Goal: Find specific page/section: Find specific page/section

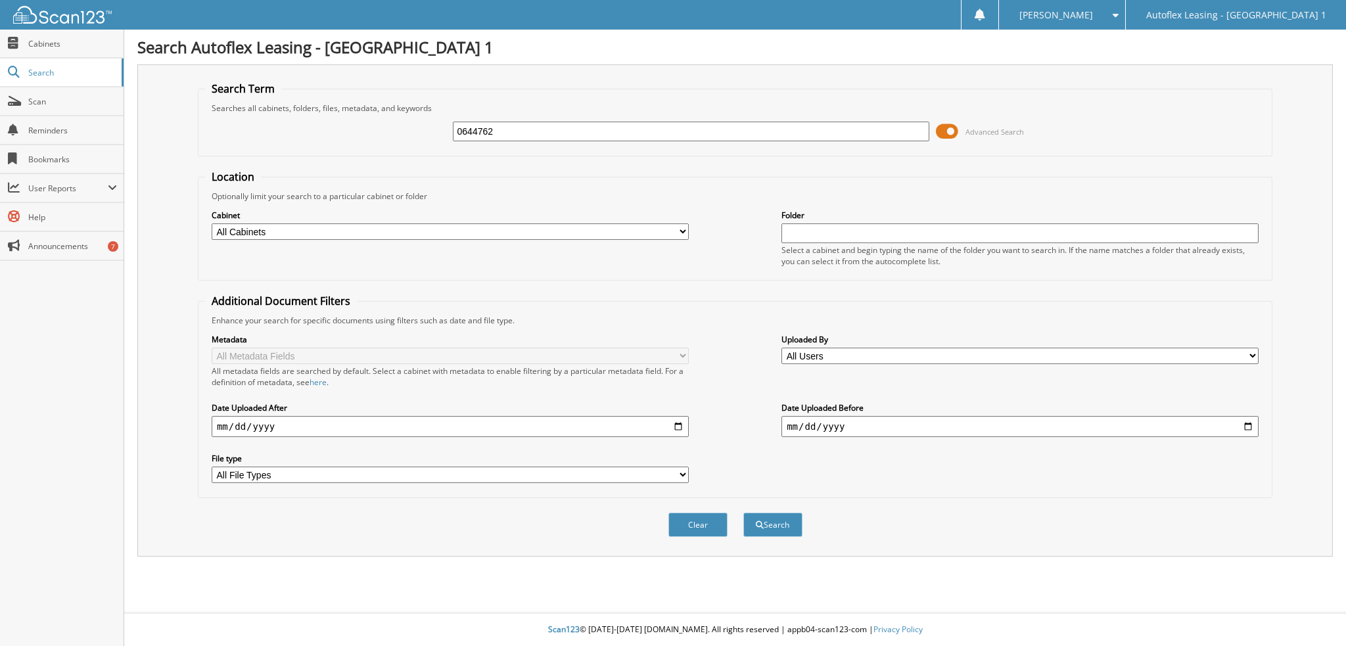
type input "0644762"
click at [949, 126] on span at bounding box center [947, 132] width 22 height 20
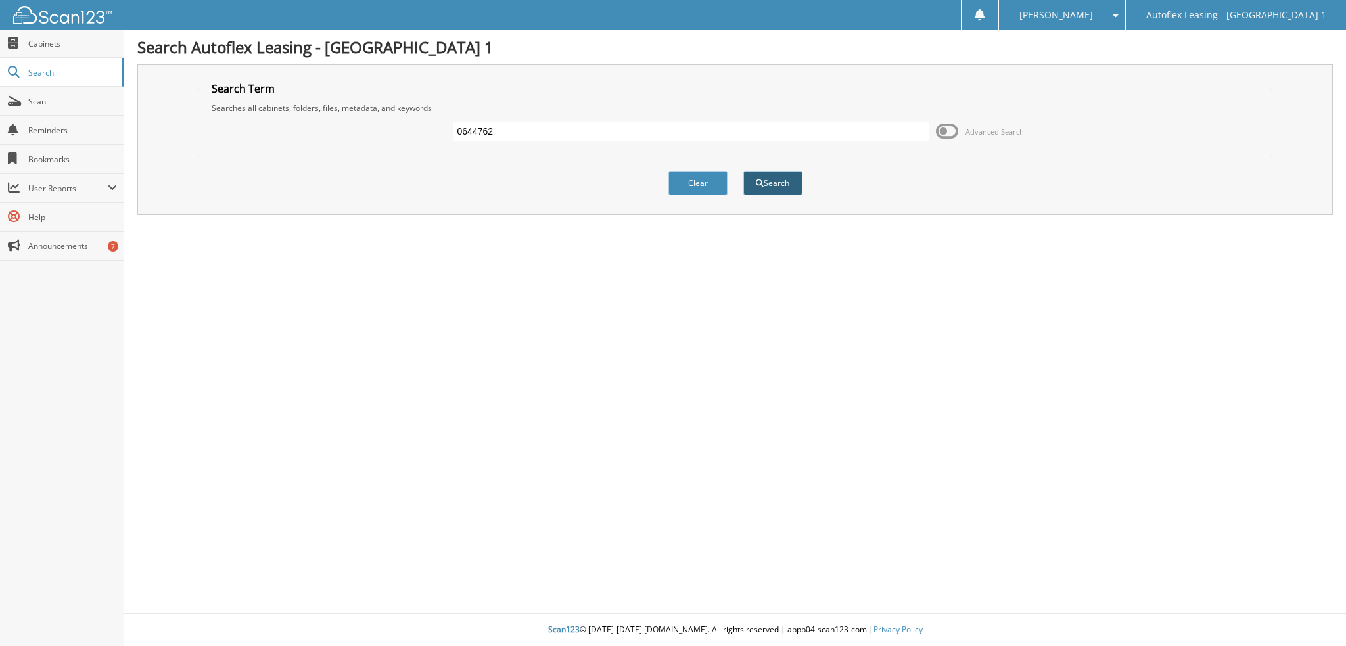
click at [771, 187] on button "Search" at bounding box center [773, 183] width 59 height 24
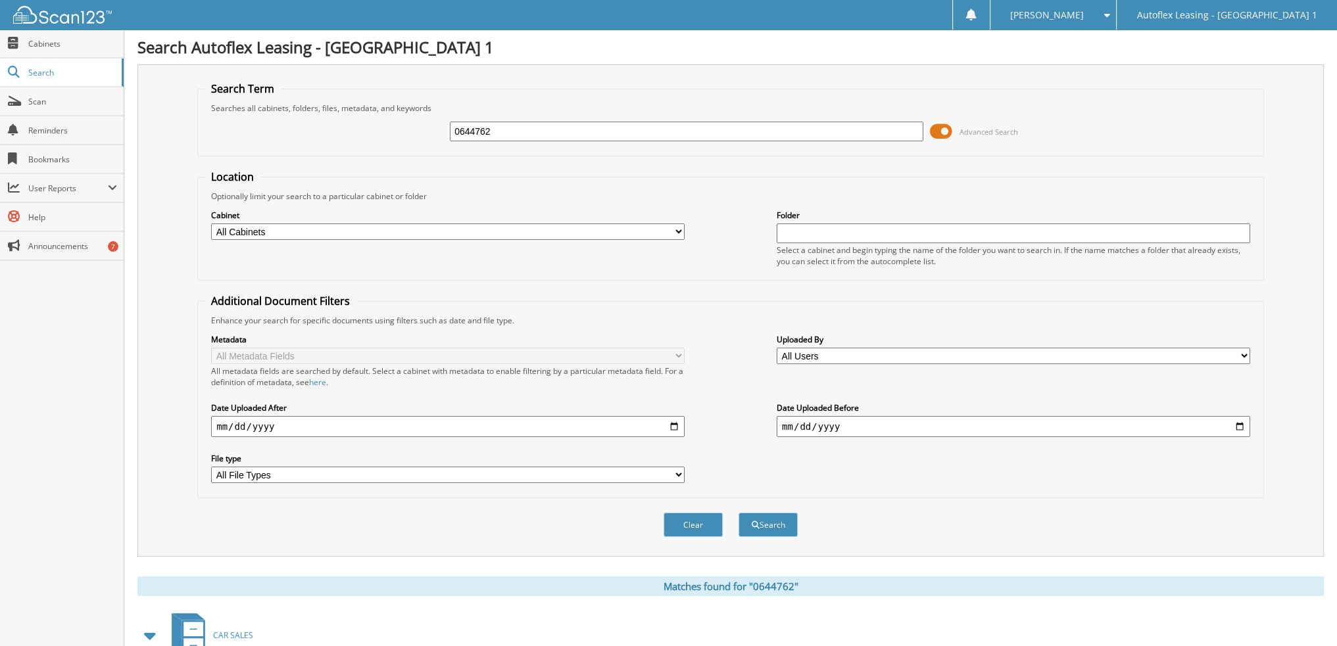
click at [938, 133] on span at bounding box center [941, 132] width 22 height 20
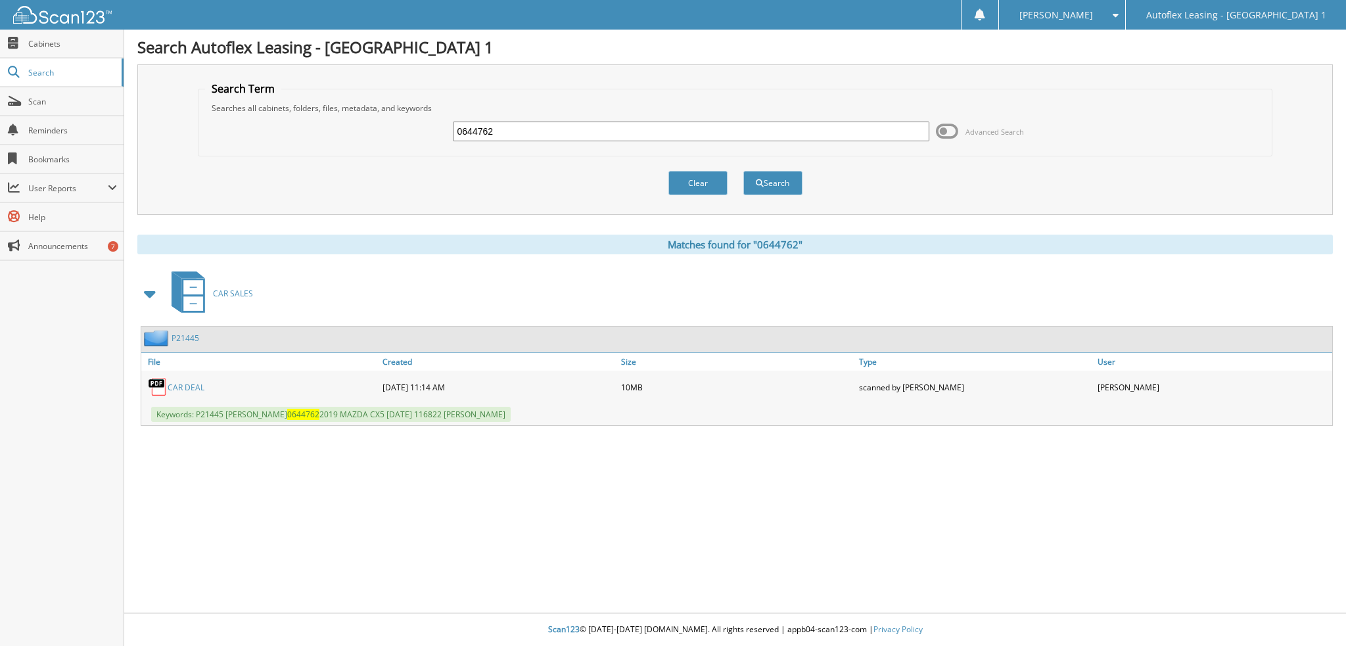
click at [183, 383] on link "CAR DEAL" at bounding box center [186, 387] width 37 height 11
drag, startPoint x: 539, startPoint y: 131, endPoint x: 239, endPoint y: 132, distance: 299.8
click at [239, 132] on div "0644762 Advanced Search" at bounding box center [735, 132] width 1060 height 36
type input "[PERSON_NAME]"
click at [744, 171] on button "Search" at bounding box center [773, 183] width 59 height 24
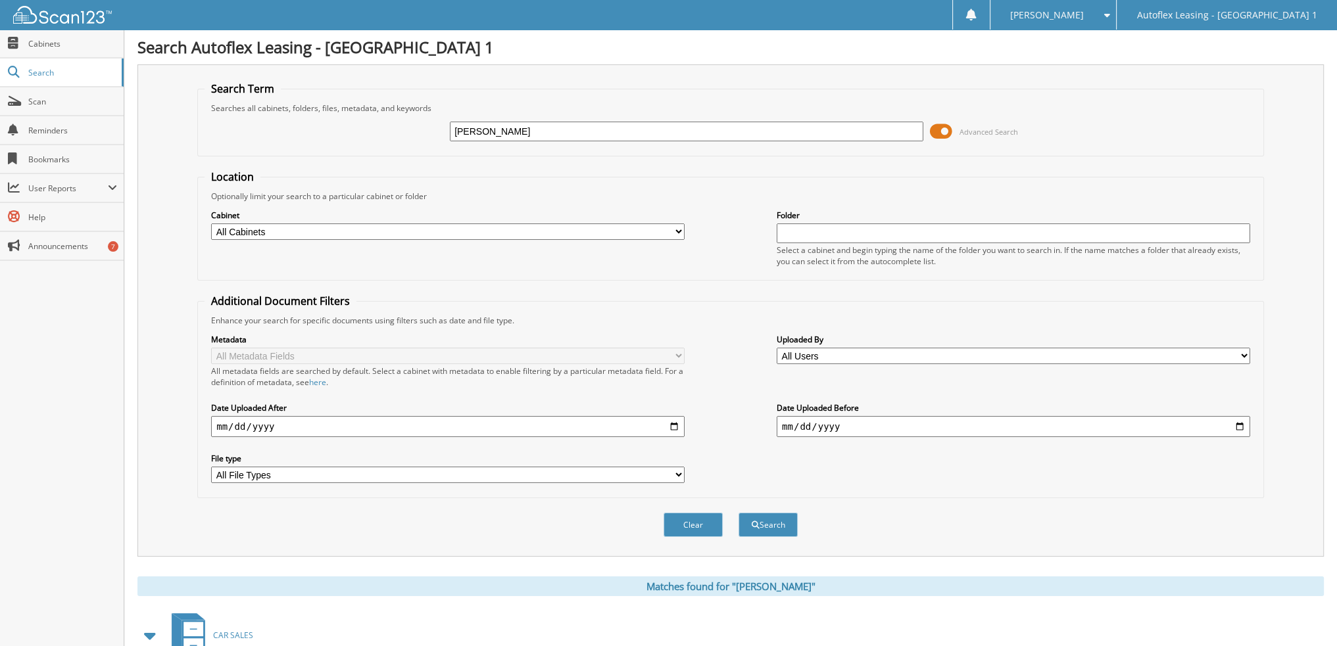
click at [939, 129] on span at bounding box center [941, 132] width 22 height 20
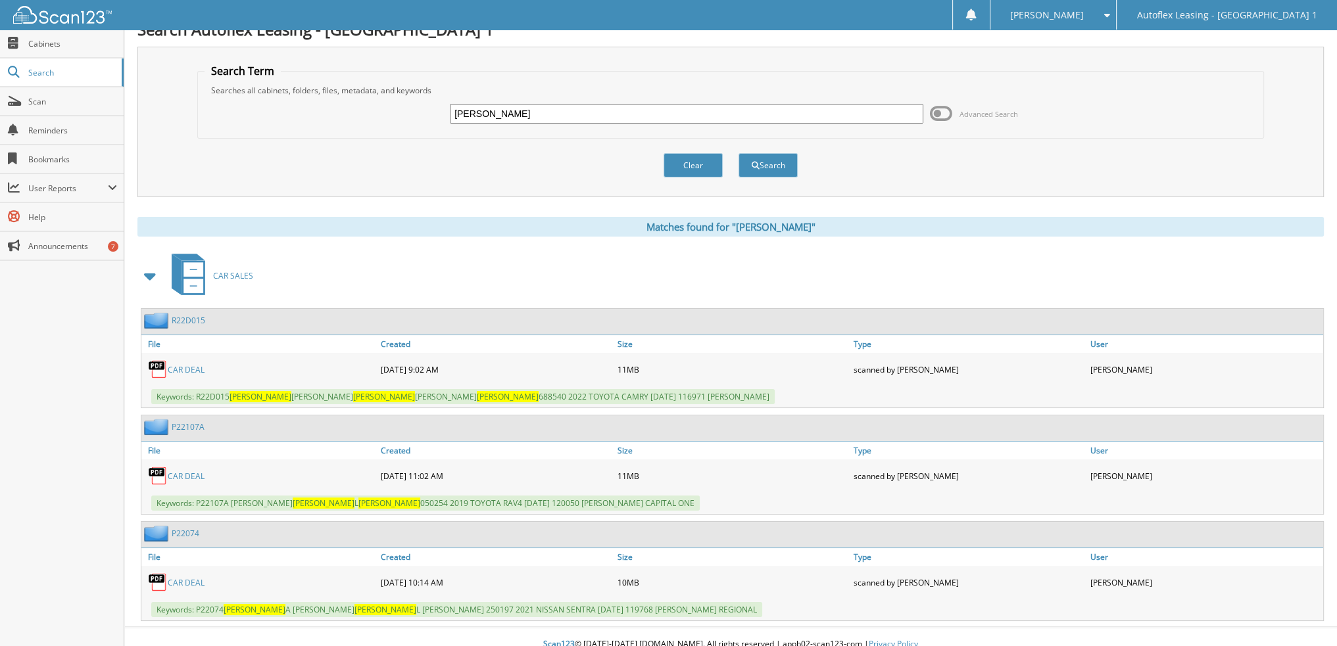
scroll to position [22, 0]
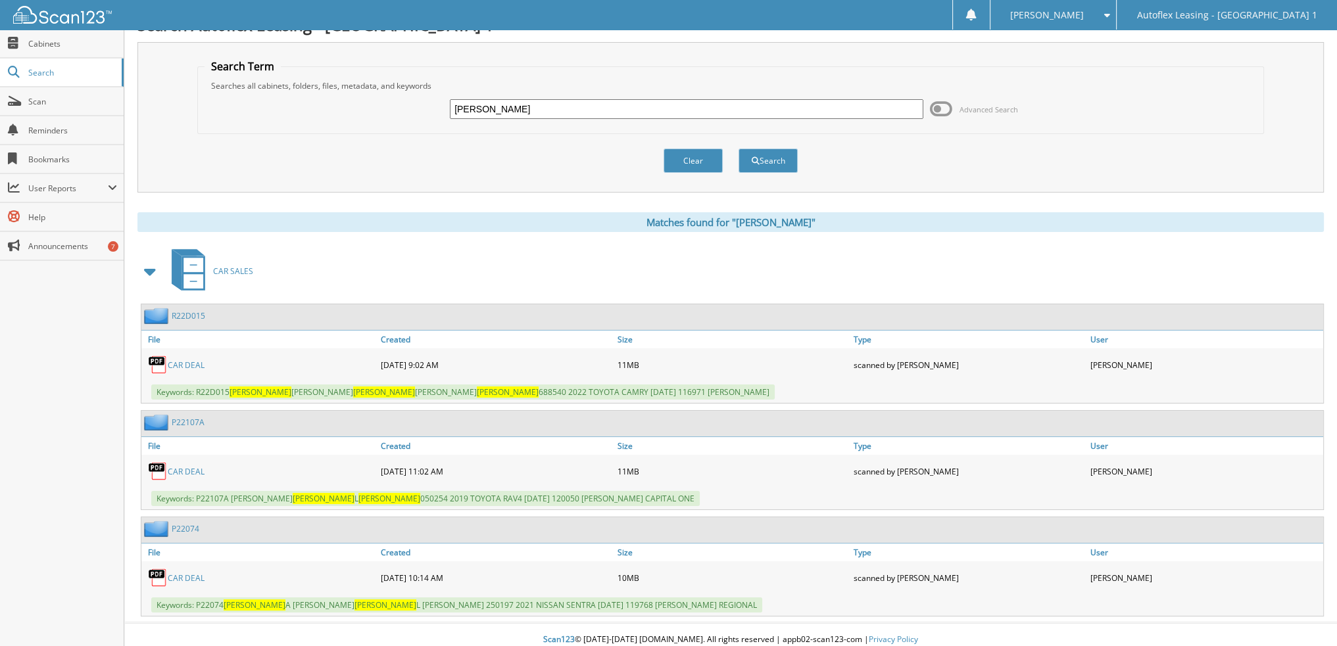
click at [183, 360] on link "CAR DEAL" at bounding box center [186, 365] width 37 height 11
drag, startPoint x: 427, startPoint y: 110, endPoint x: 351, endPoint y: 112, distance: 75.7
click at [351, 112] on div "[PERSON_NAME] Advanced Search" at bounding box center [730, 109] width 1052 height 36
paste input "221993"
type input "221993"
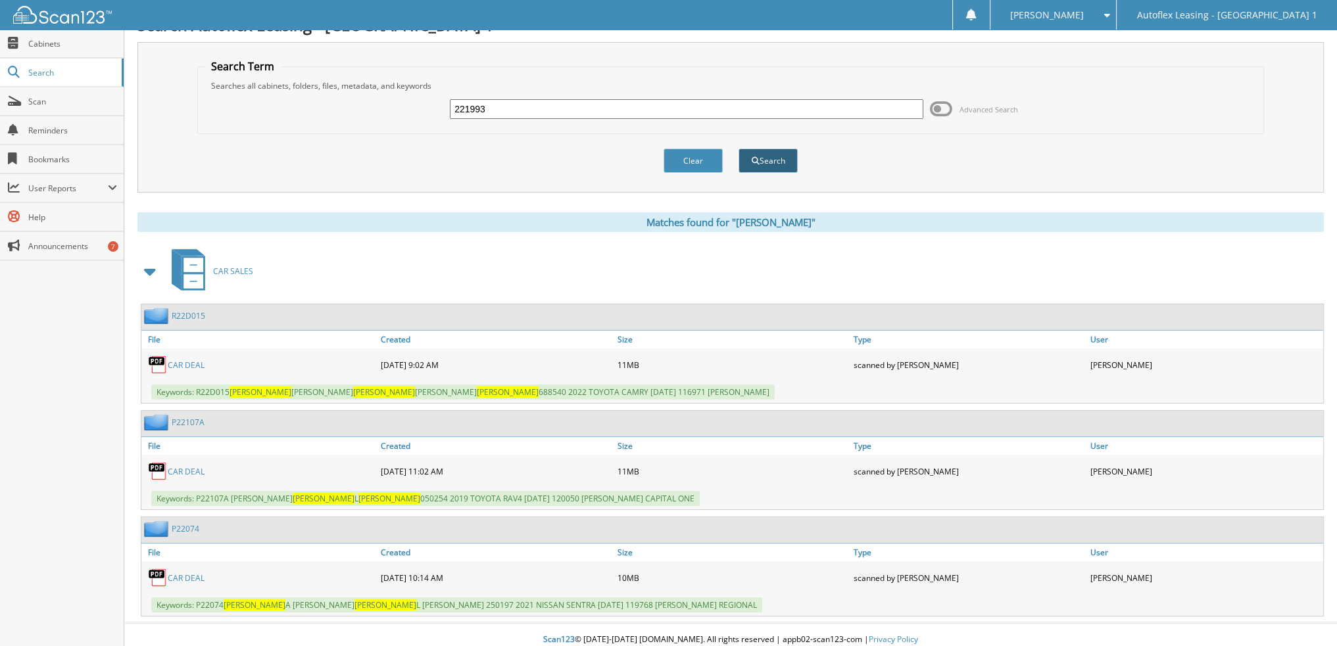
click at [757, 157] on span "submit" at bounding box center [755, 161] width 8 height 8
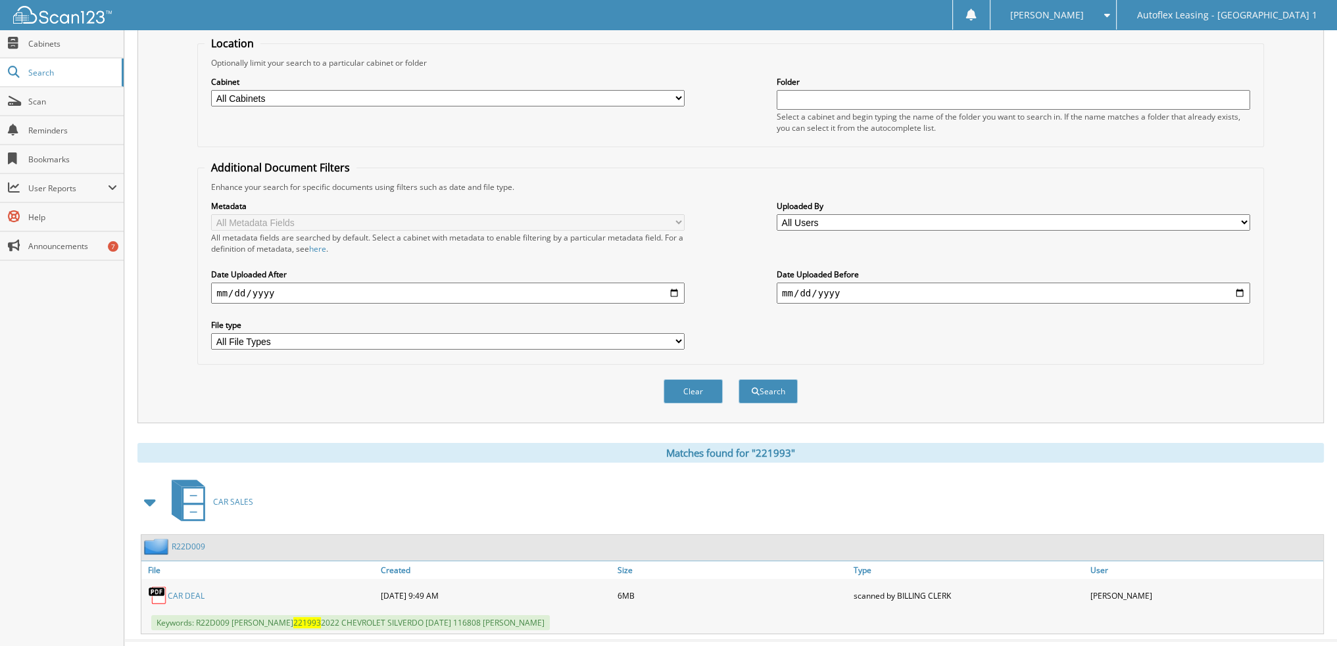
scroll to position [147, 0]
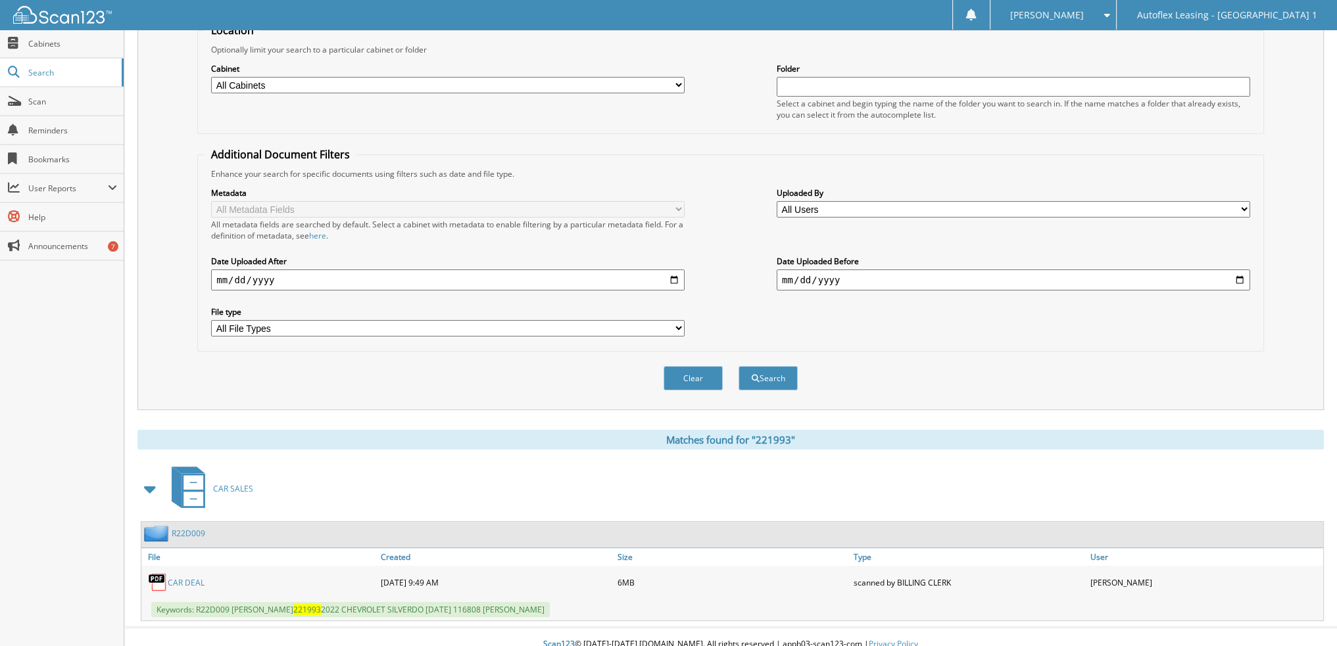
click at [181, 577] on link "CAR DEAL" at bounding box center [186, 582] width 37 height 11
